Goal: Task Accomplishment & Management: Manage account settings

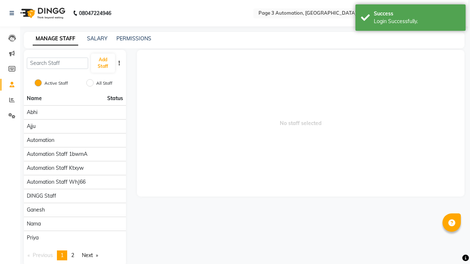
scroll to position [10, 0]
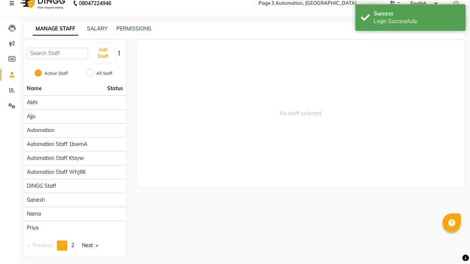
click at [456, 3] on icon at bounding box center [455, 3] width 5 height 5
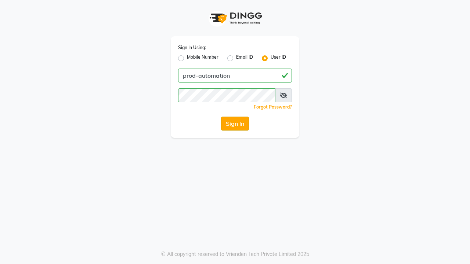
click at [235, 124] on button "Sign In" at bounding box center [235, 124] width 28 height 14
